Goal: Task Accomplishment & Management: Manage account settings

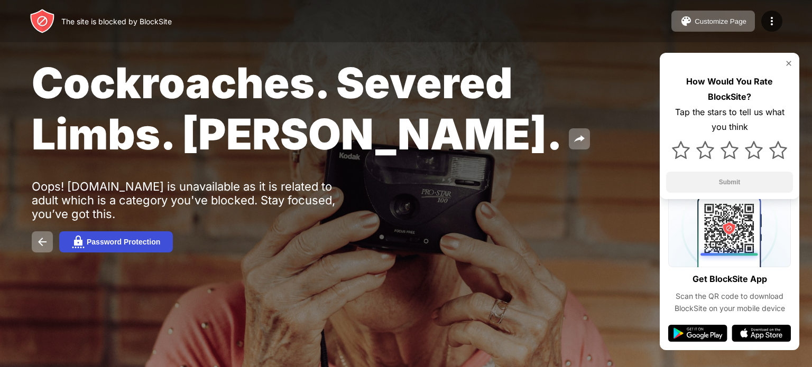
click at [135, 235] on button "Password Protection" at bounding box center [116, 242] width 114 height 21
